Goal: Task Accomplishment & Management: Manage account settings

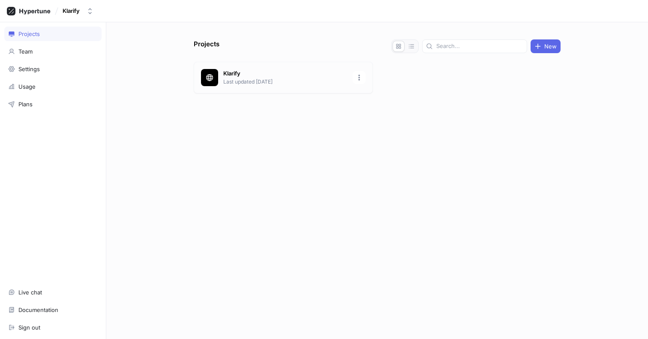
click at [235, 79] on p "Last updated [DATE]" at bounding box center [285, 82] width 124 height 8
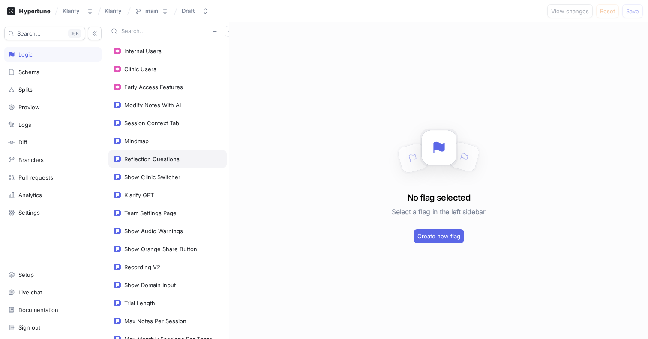
click at [168, 160] on div "Reflection Questions" at bounding box center [151, 159] width 55 height 7
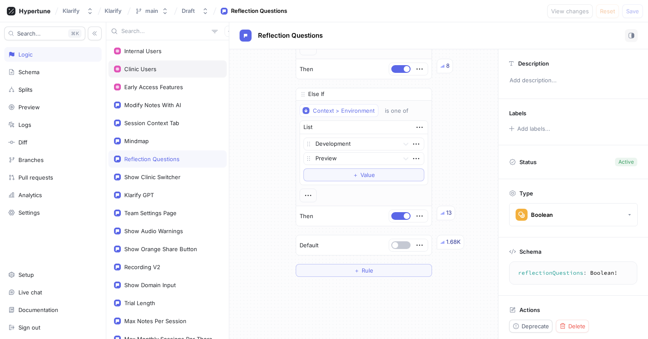
scroll to position [90, 0]
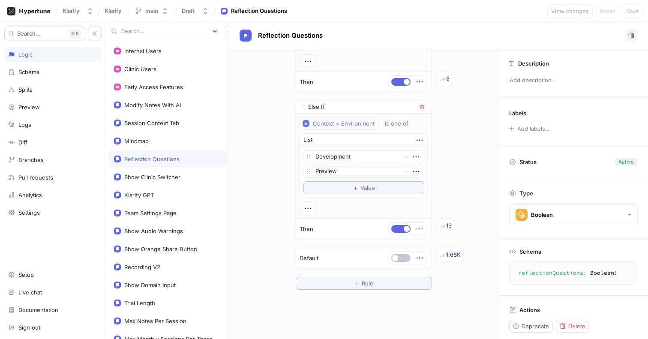
click at [416, 229] on icon "button" at bounding box center [419, 228] width 9 height 9
click at [424, 107] on div "Else If Context > Environment is one of List Development Preview To pick up a d…" at bounding box center [364, 170] width 136 height 139
click at [424, 107] on icon "button" at bounding box center [422, 107] width 5 height 5
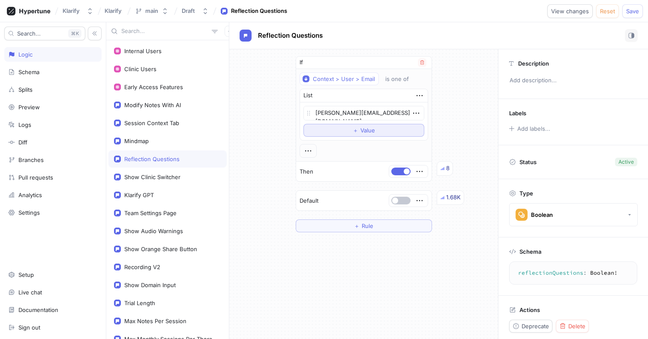
type textarea "x"
click at [420, 63] on icon "button" at bounding box center [422, 62] width 4 height 4
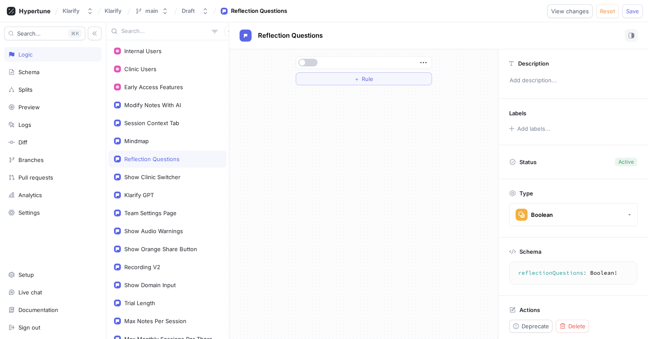
click at [308, 61] on button "button" at bounding box center [307, 63] width 19 height 8
click at [635, 12] on span "Save" at bounding box center [633, 11] width 13 height 5
